Goal: Task Accomplishment & Management: Use online tool/utility

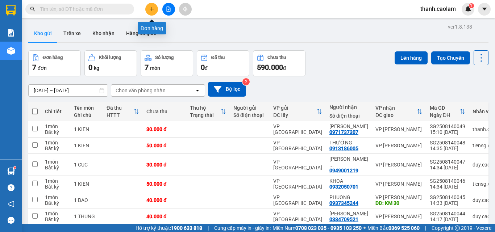
click at [147, 12] on button at bounding box center [151, 9] width 13 height 13
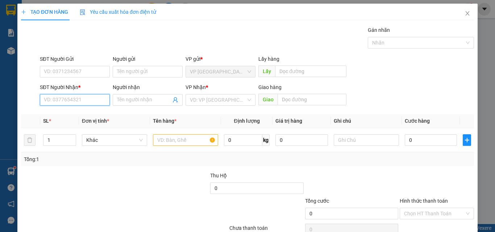
click at [70, 103] on input "SĐT Người Nhận *" at bounding box center [75, 100] width 70 height 12
click at [465, 12] on icon "close" at bounding box center [468, 14] width 6 height 6
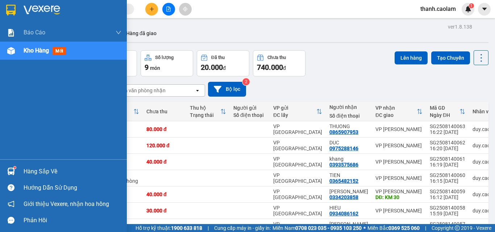
click at [19, 13] on div at bounding box center [63, 12] width 127 height 24
